Goal: Information Seeking & Learning: Learn about a topic

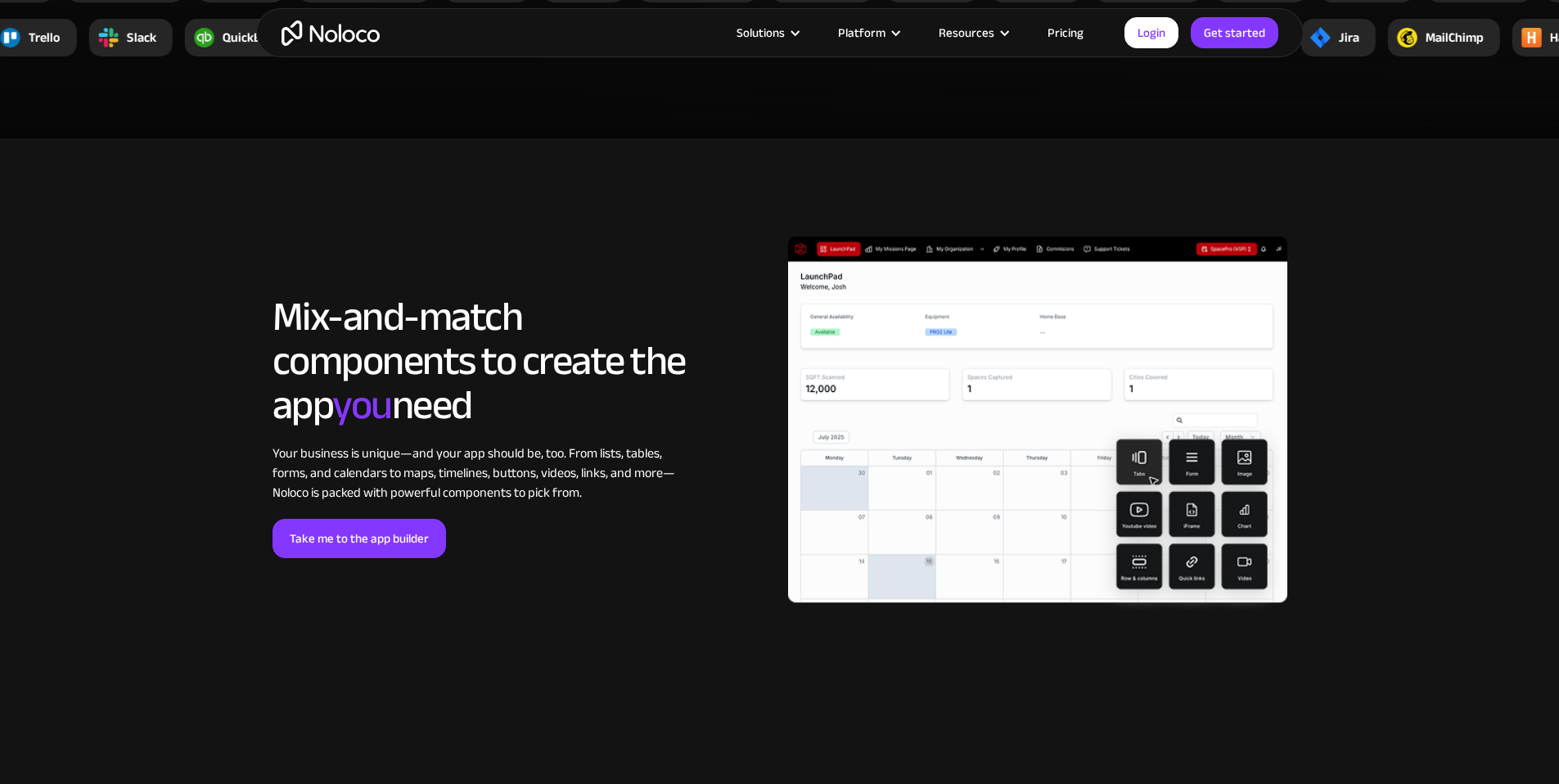
scroll to position [3675, 0]
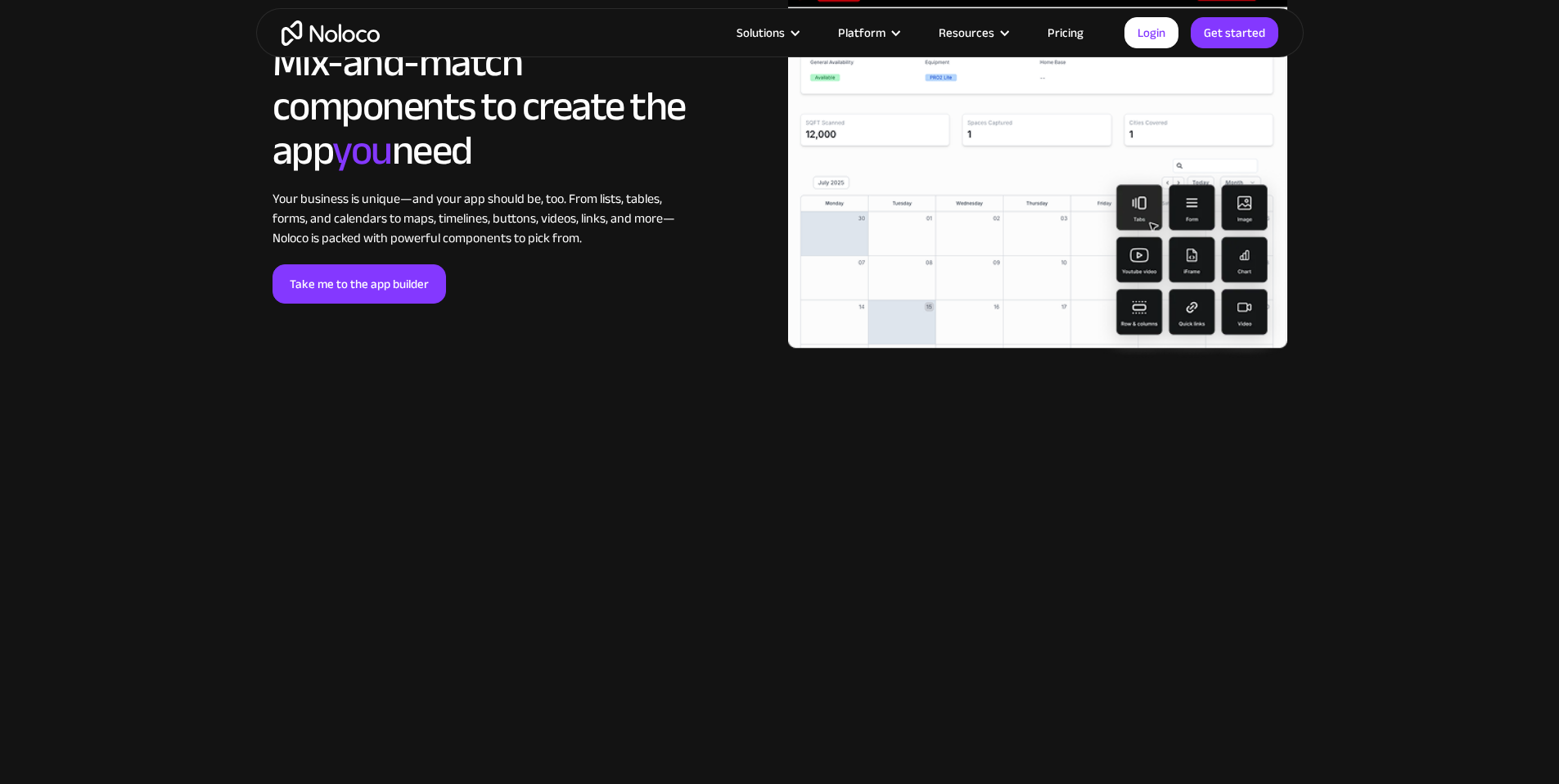
click at [1049, 39] on link "Pricing" at bounding box center [1065, 33] width 77 height 22
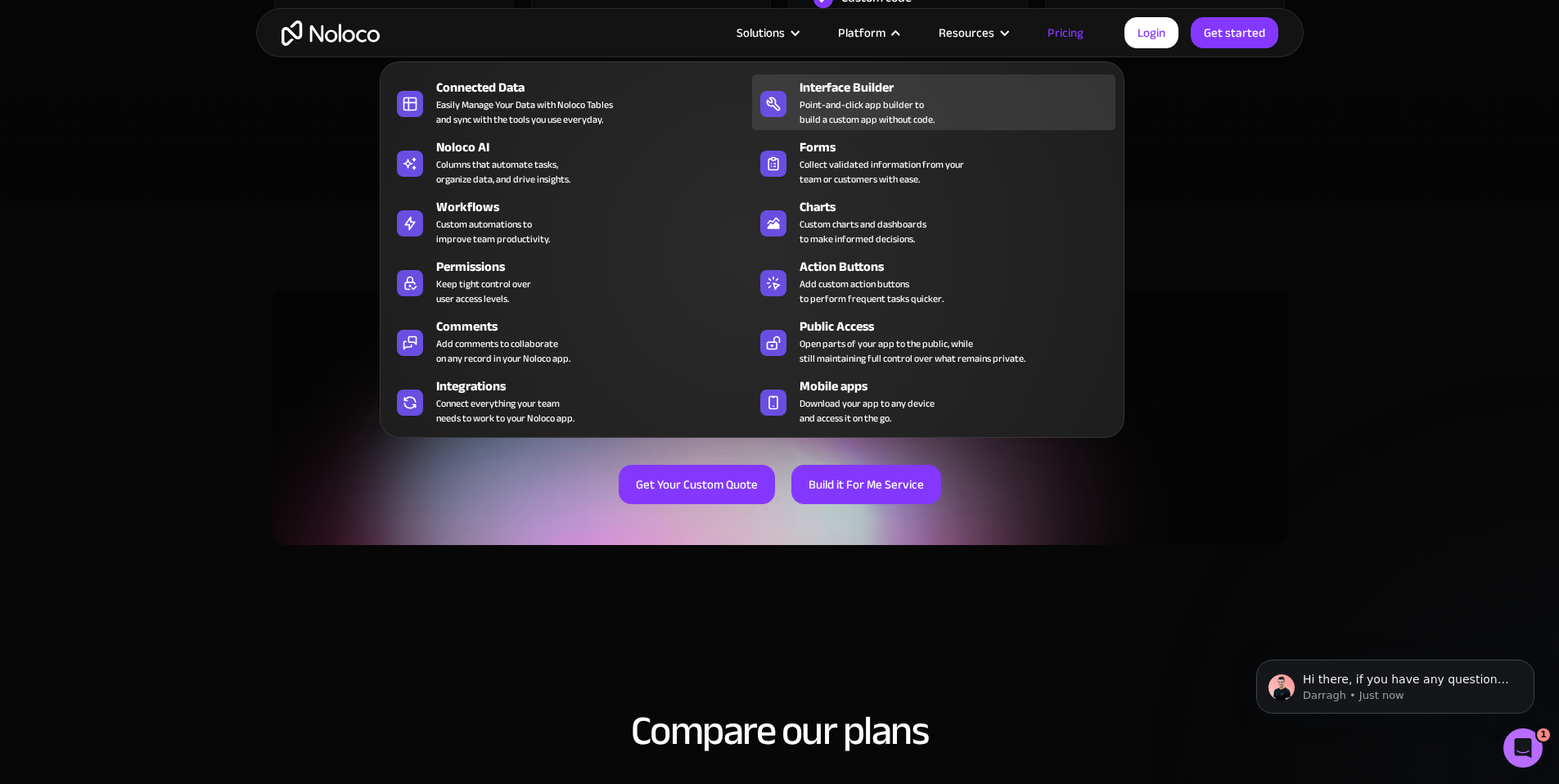
click at [834, 127] on div "Point-and-click app builder to build a custom app without code." at bounding box center [867, 112] width 135 height 30
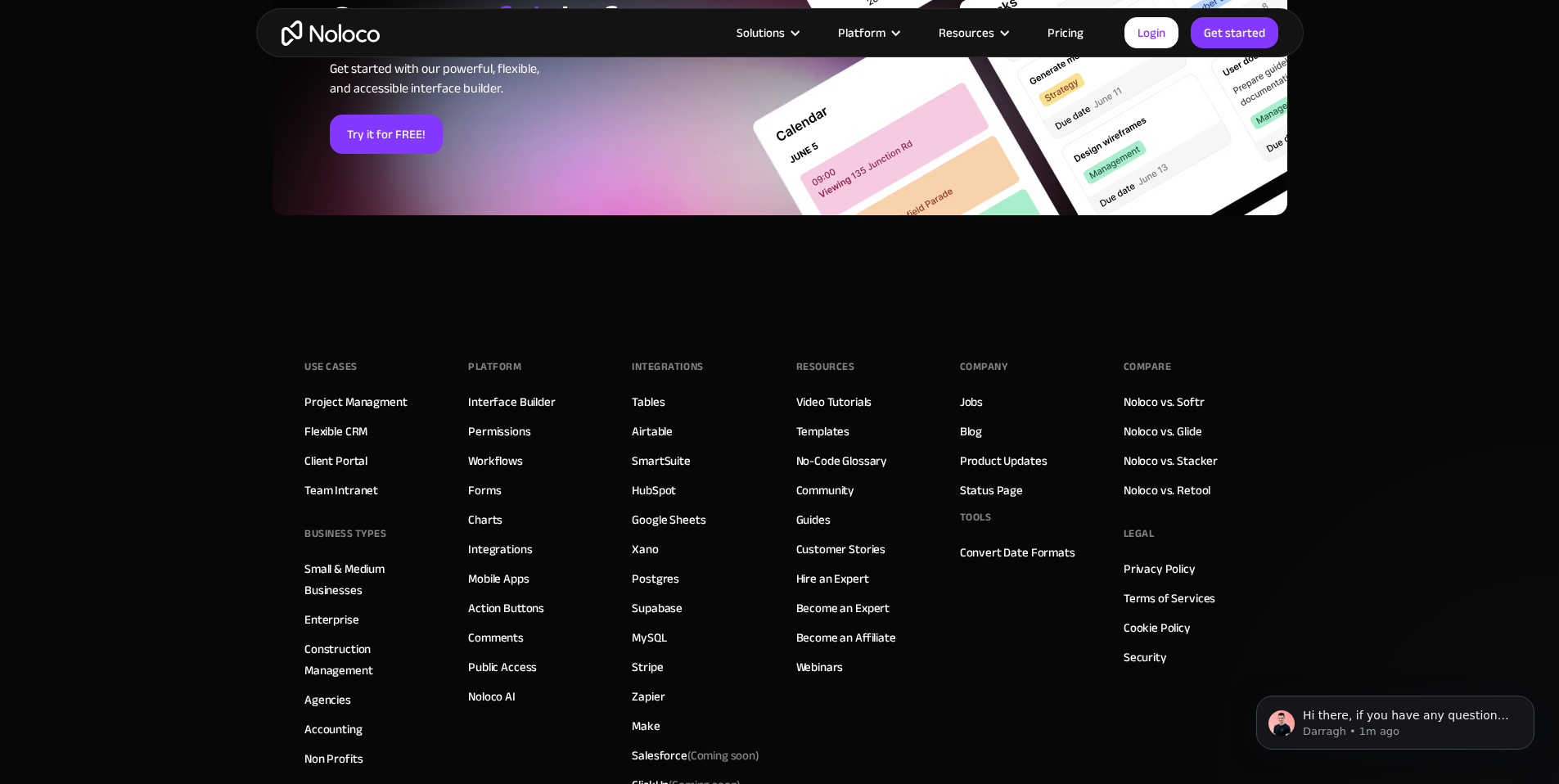
scroll to position [5575, 0]
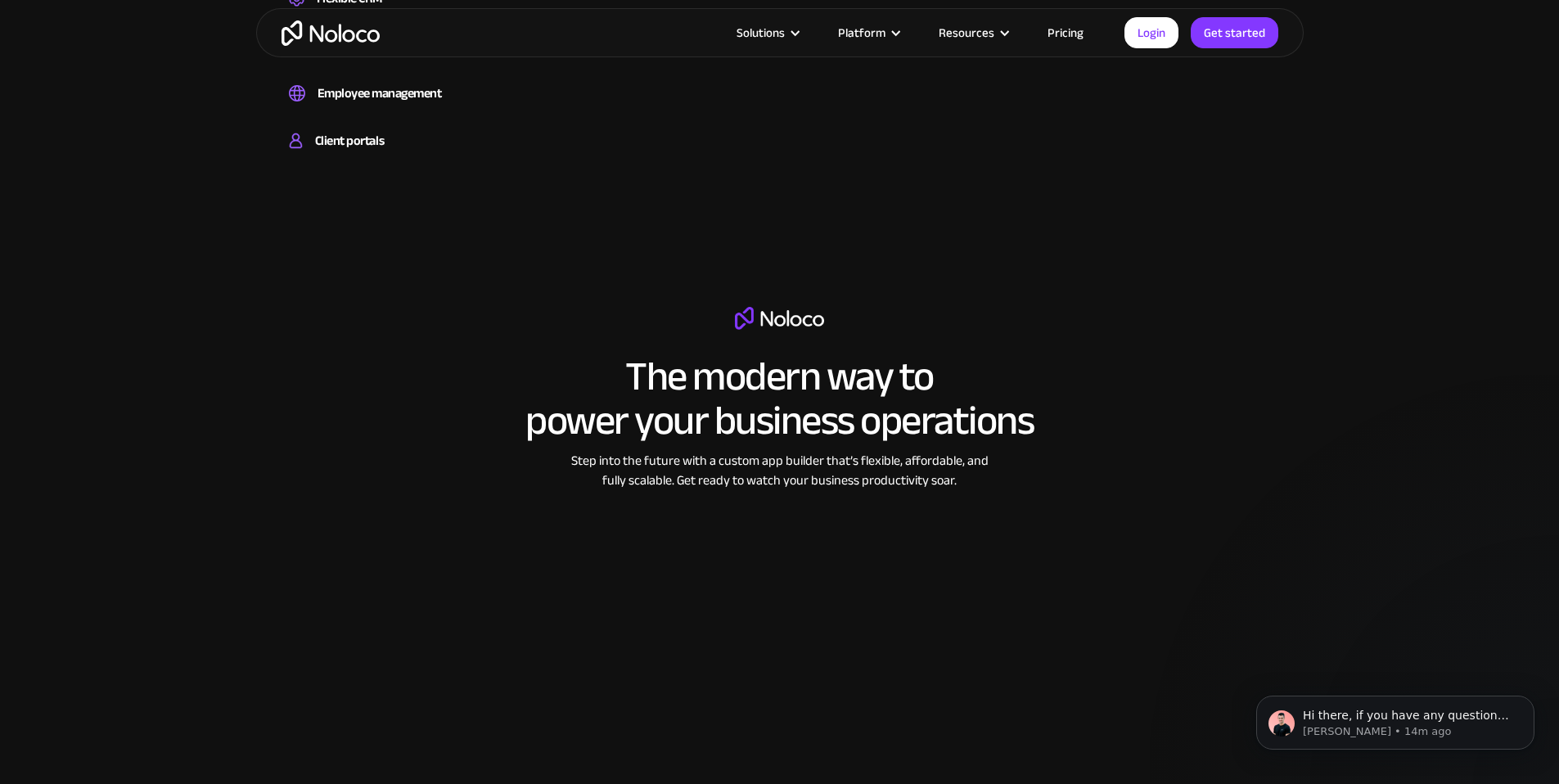
scroll to position [2066, 0]
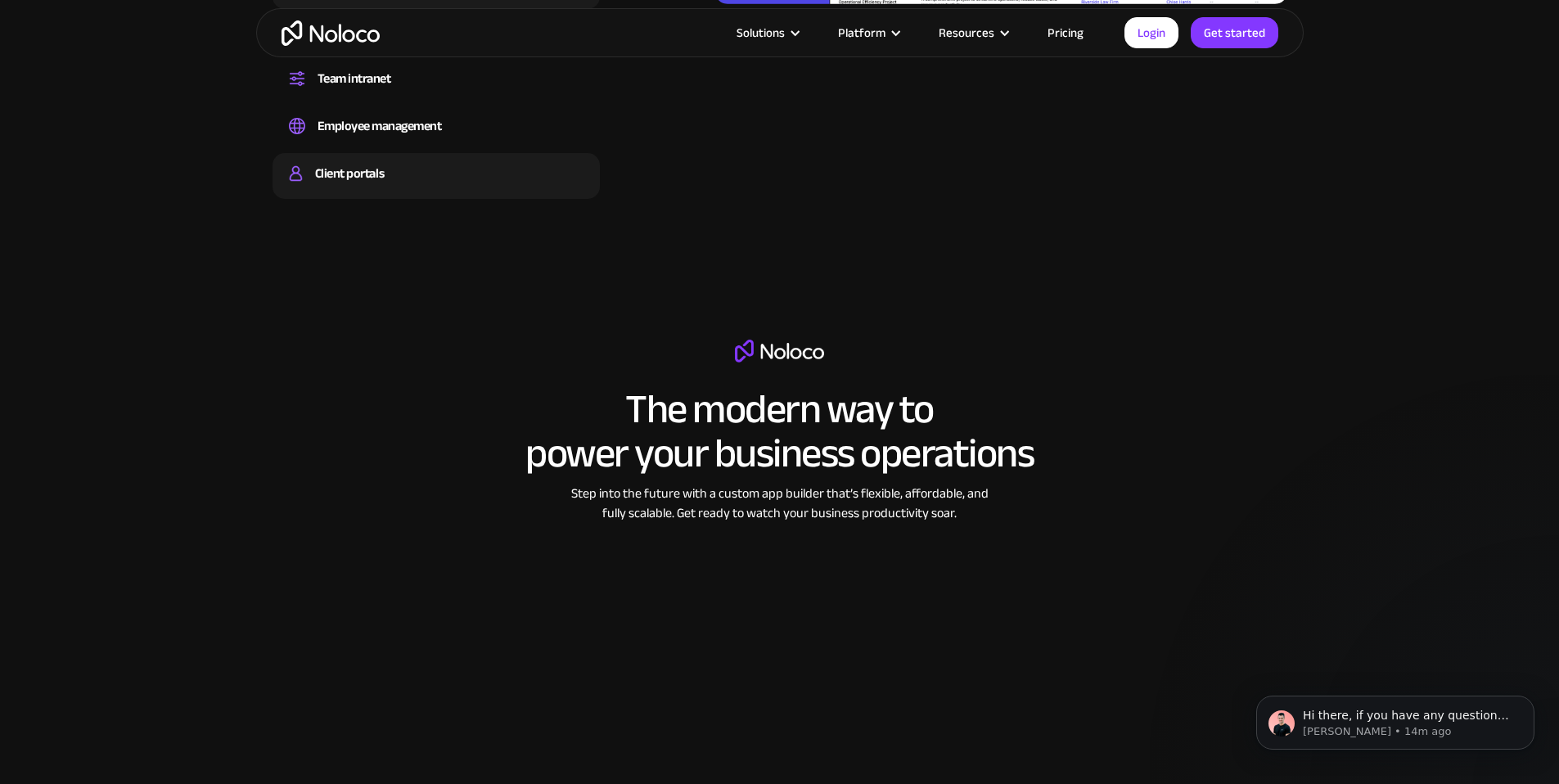
click at [367, 185] on div "Client portals" at bounding box center [349, 173] width 69 height 24
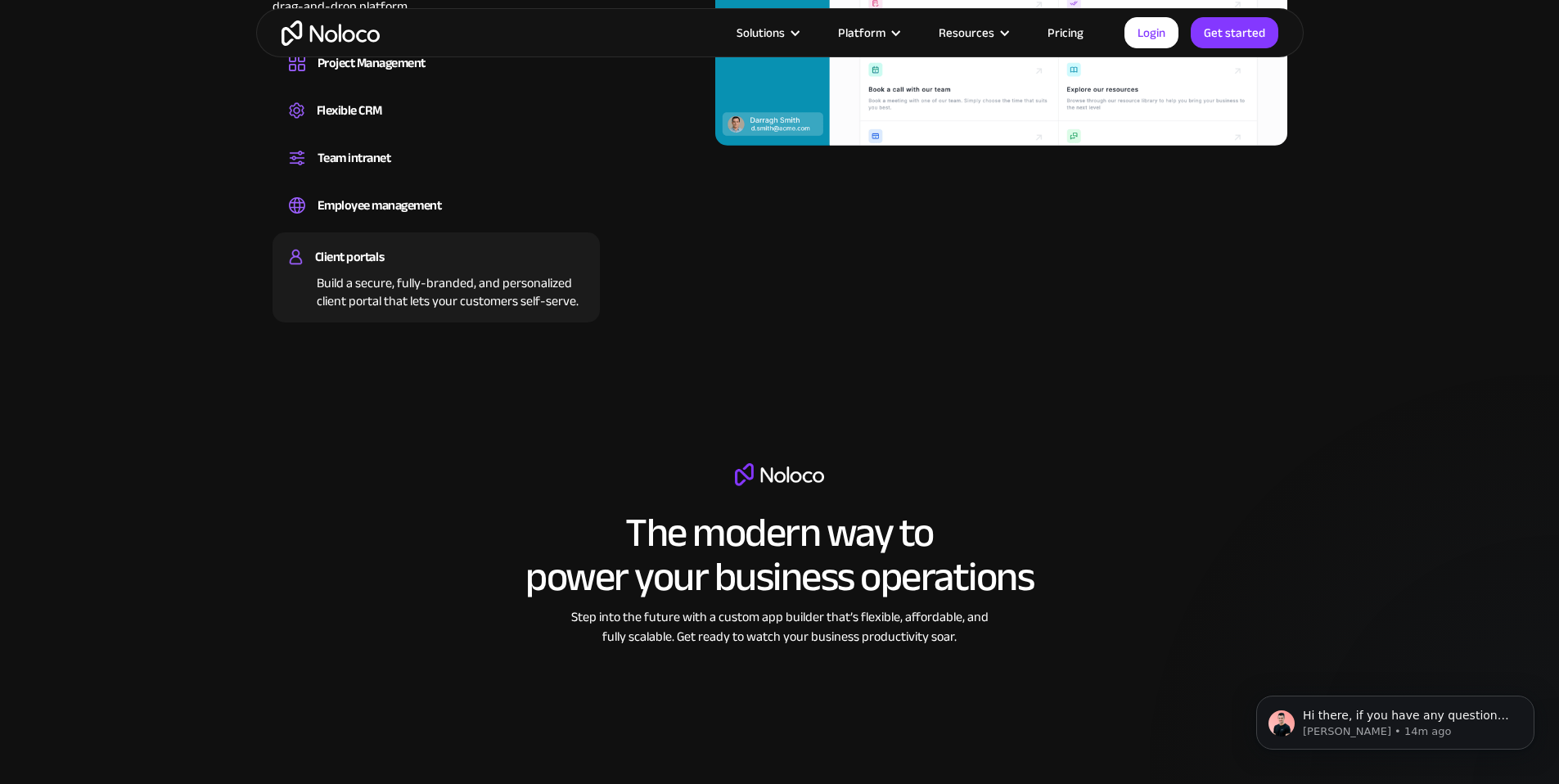
scroll to position [1554, 0]
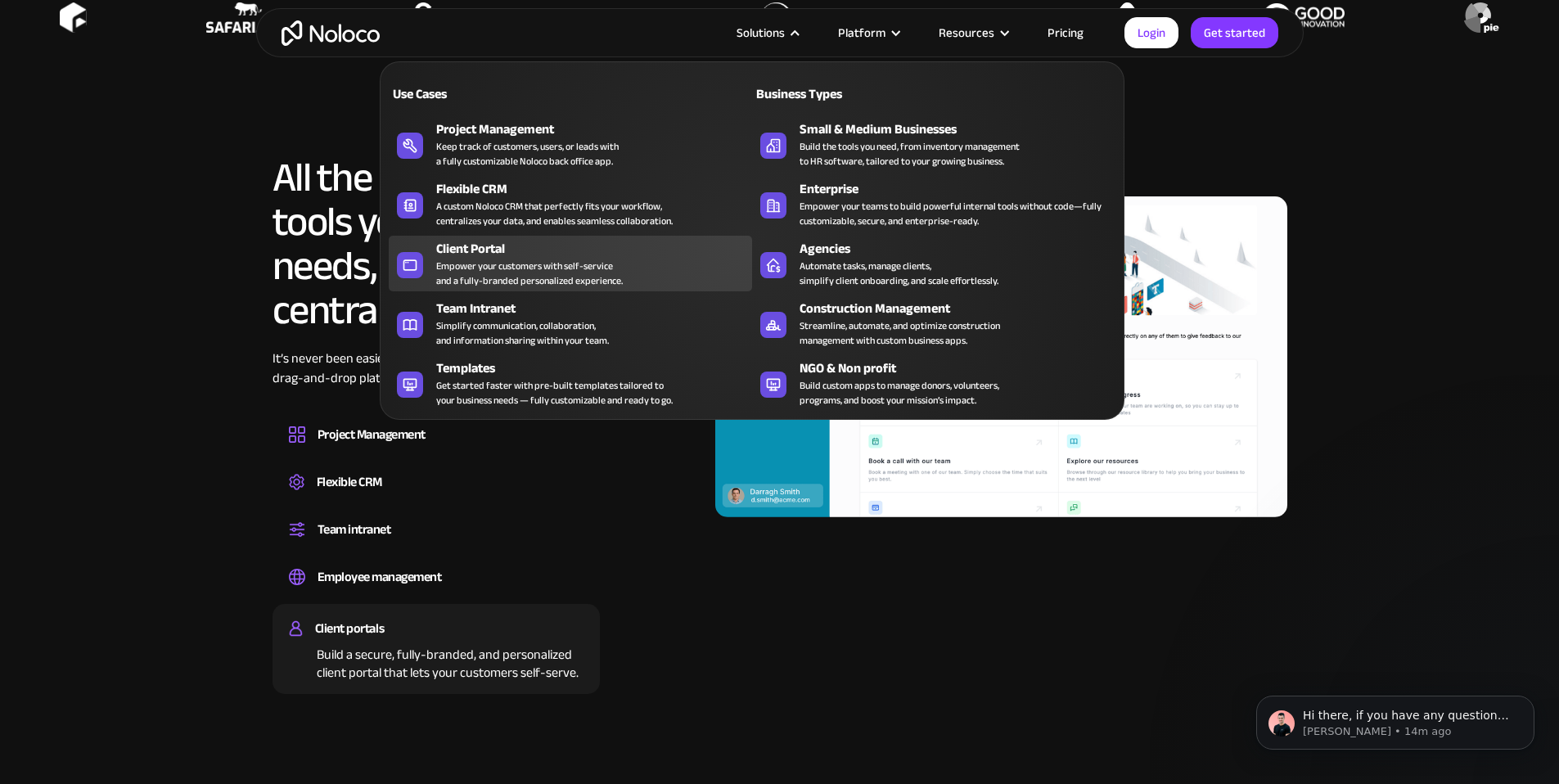
click at [547, 273] on div "Empower your customers with self-service and a fully-branded personalized exper…" at bounding box center [529, 273] width 186 height 30
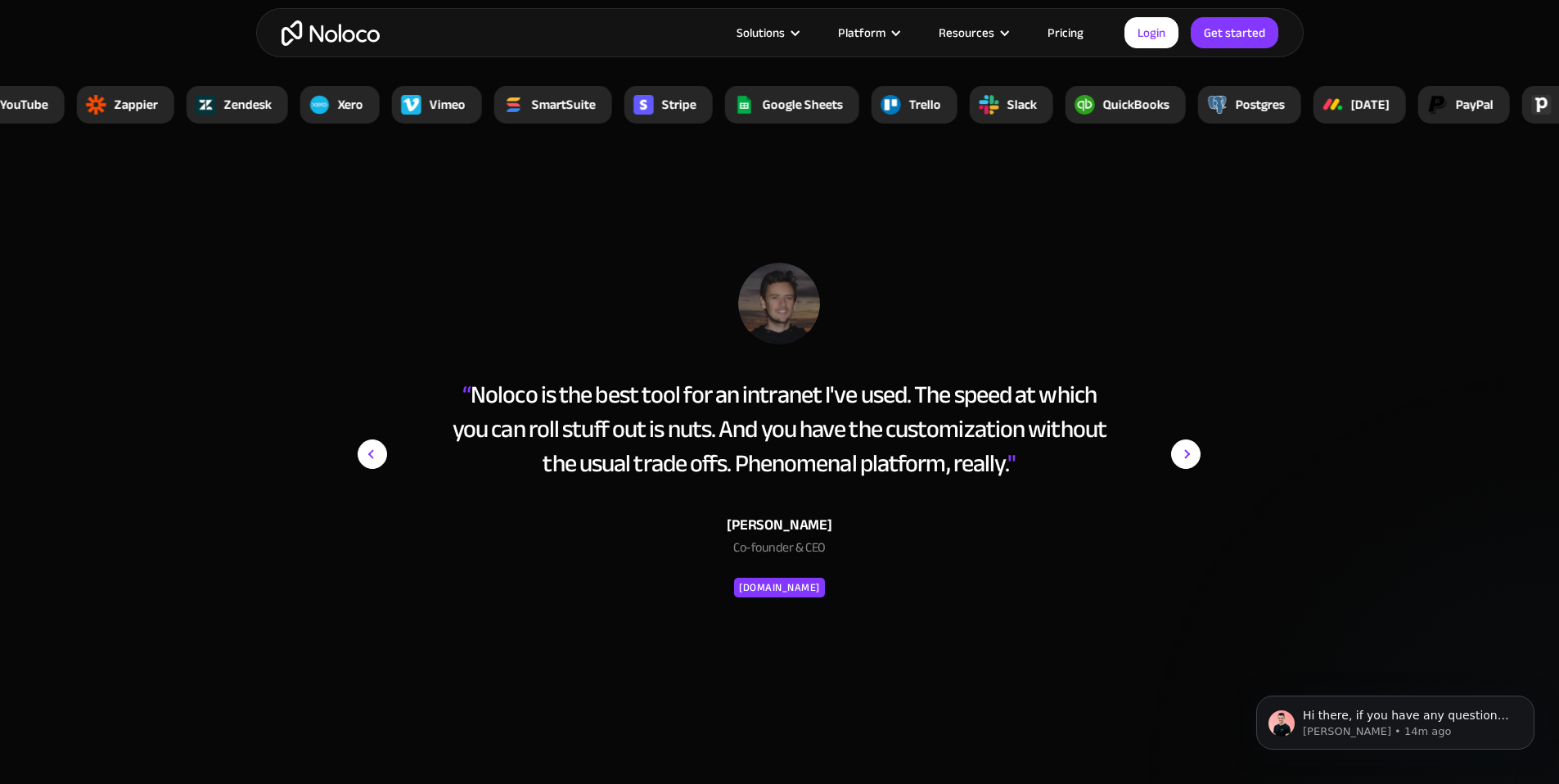
scroll to position [6889, 0]
